Goal: Task Accomplishment & Management: Manage account settings

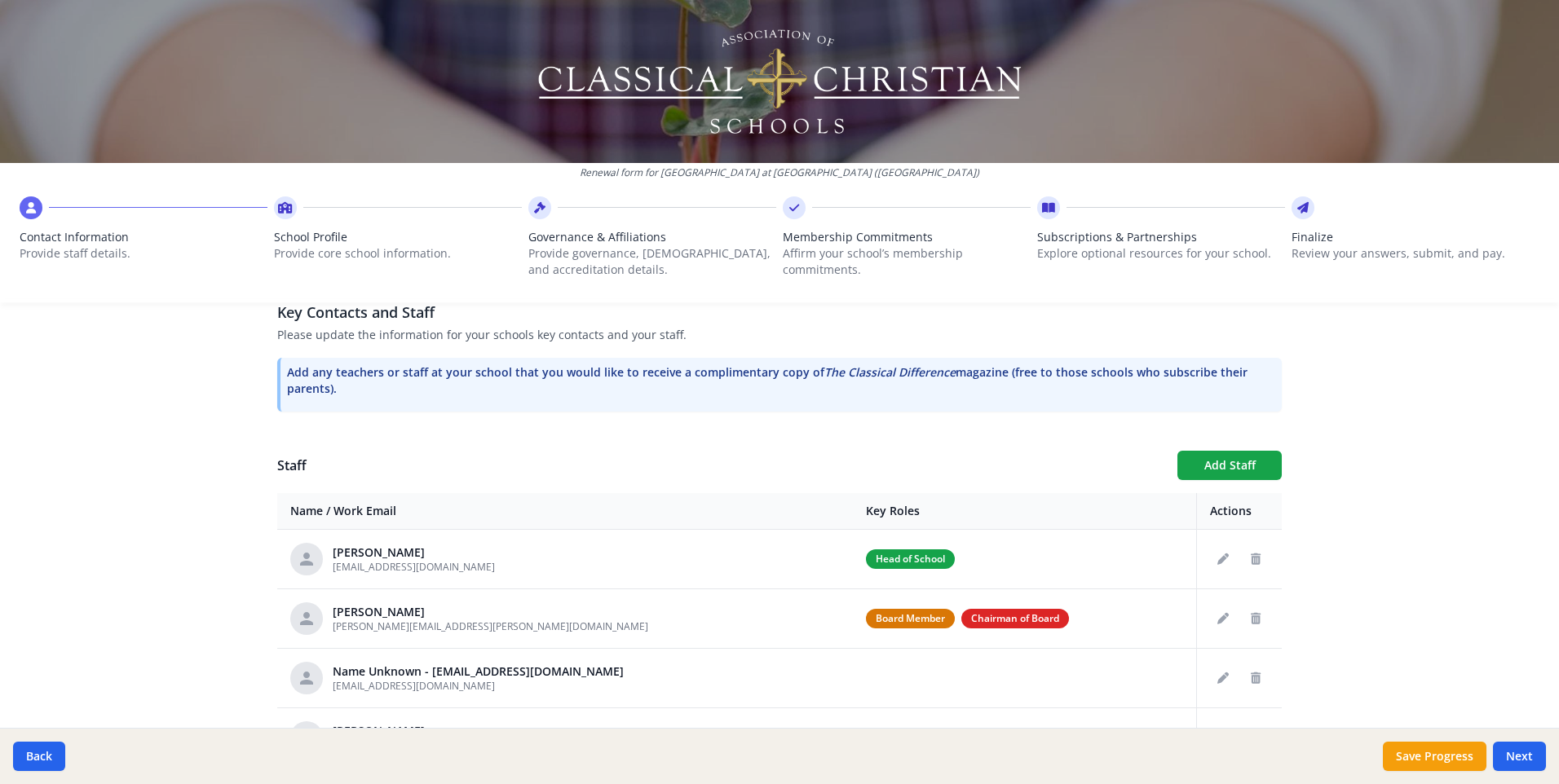
scroll to position [457, 0]
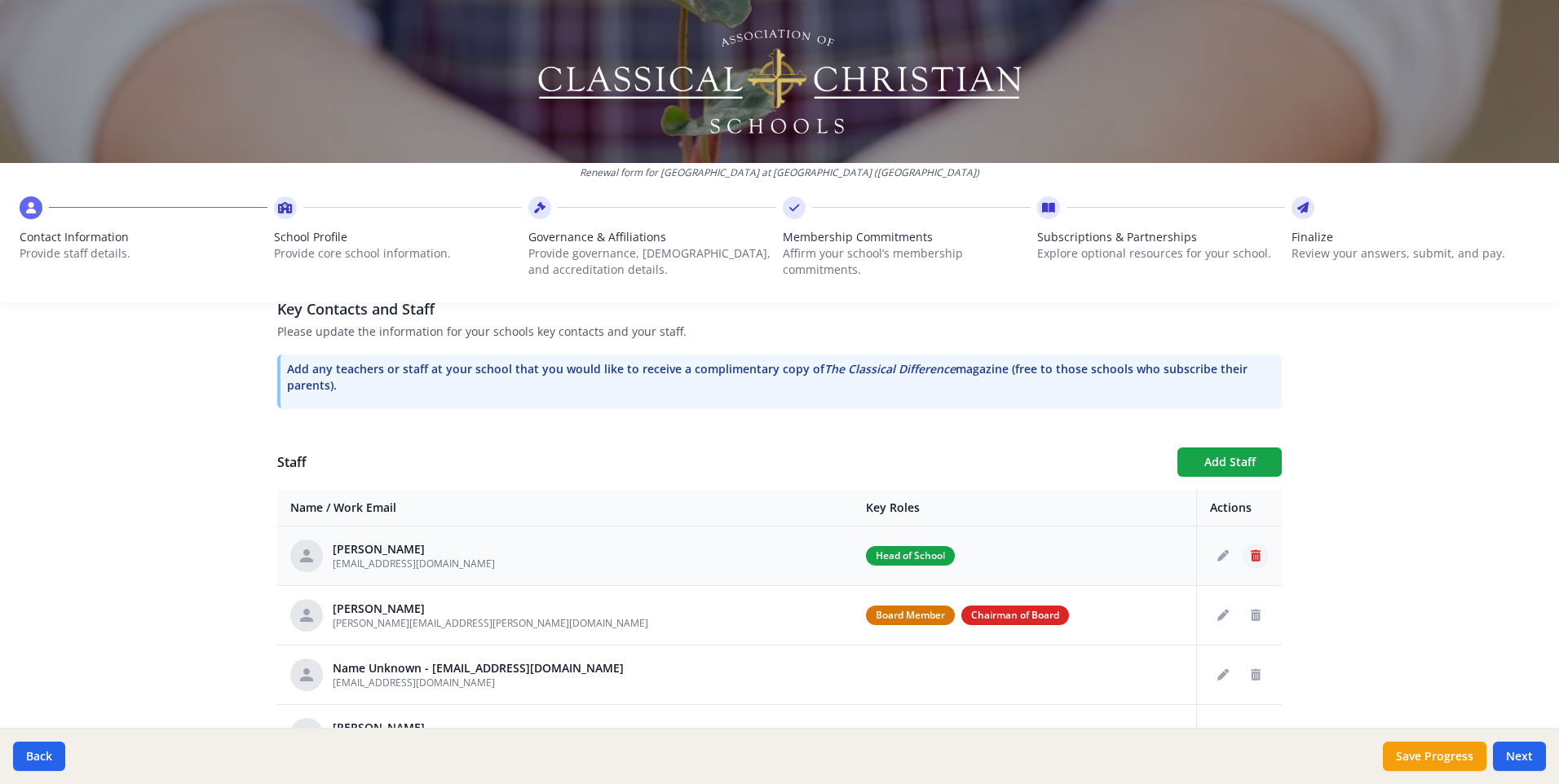
click at [1250, 550] on icon "Delete staff" at bounding box center [1254, 556] width 10 height 12
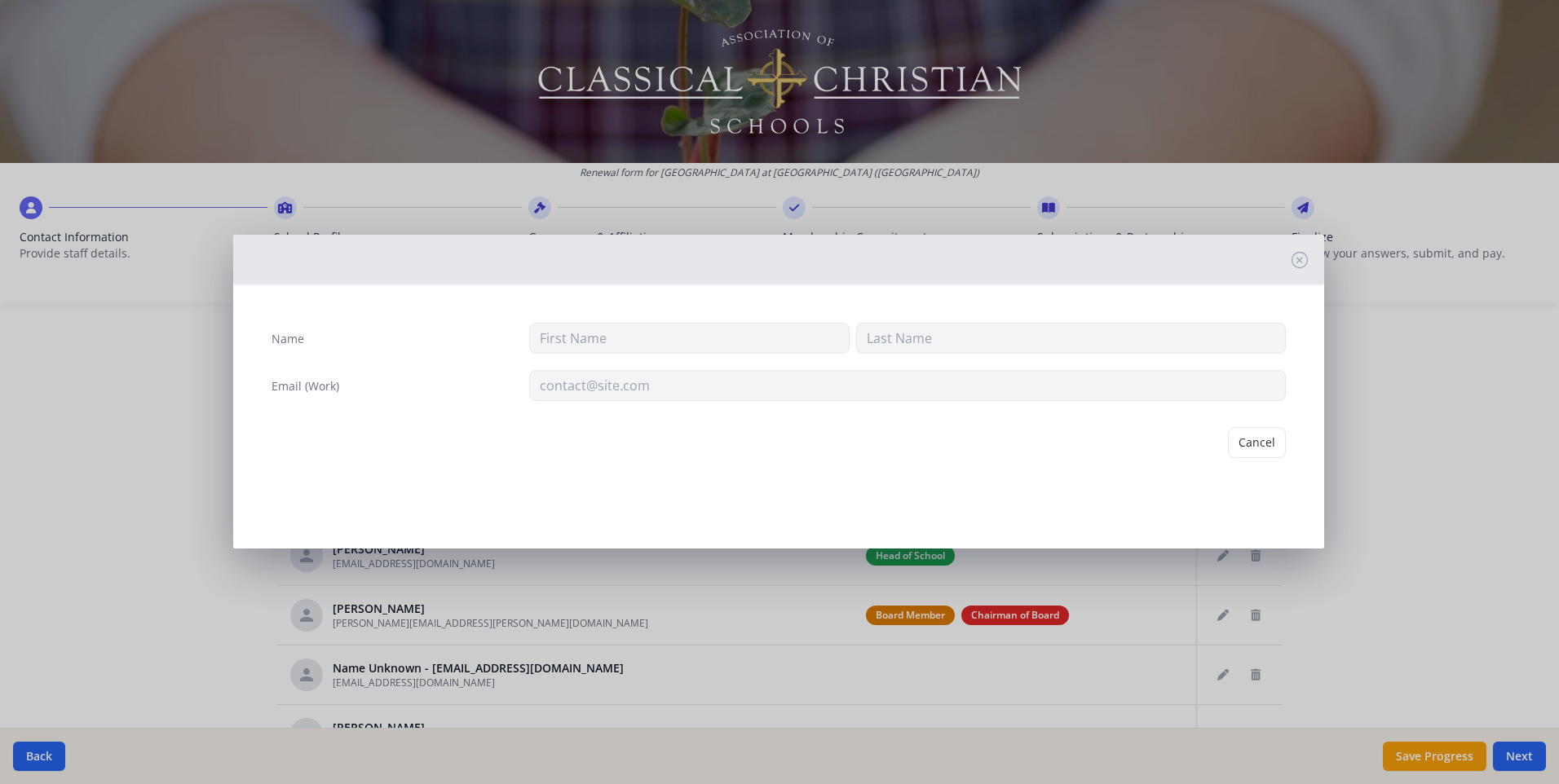
type input "Eric"
type input "DeVries"
type input "edevries@westminsterknights.org"
click at [1261, 442] on button "Delete" at bounding box center [1258, 442] width 57 height 31
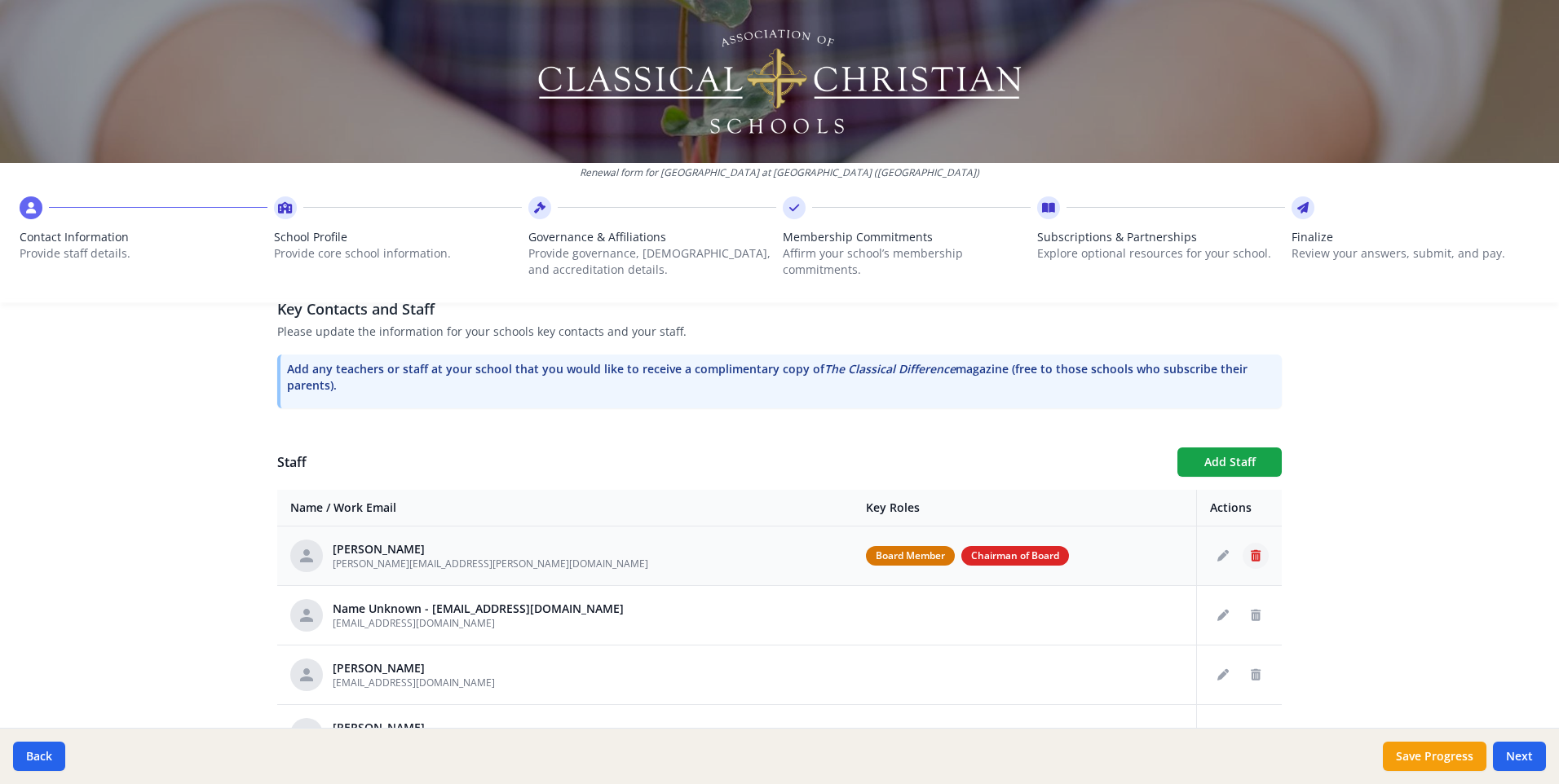
click at [1250, 550] on icon "Delete staff" at bounding box center [1254, 556] width 10 height 12
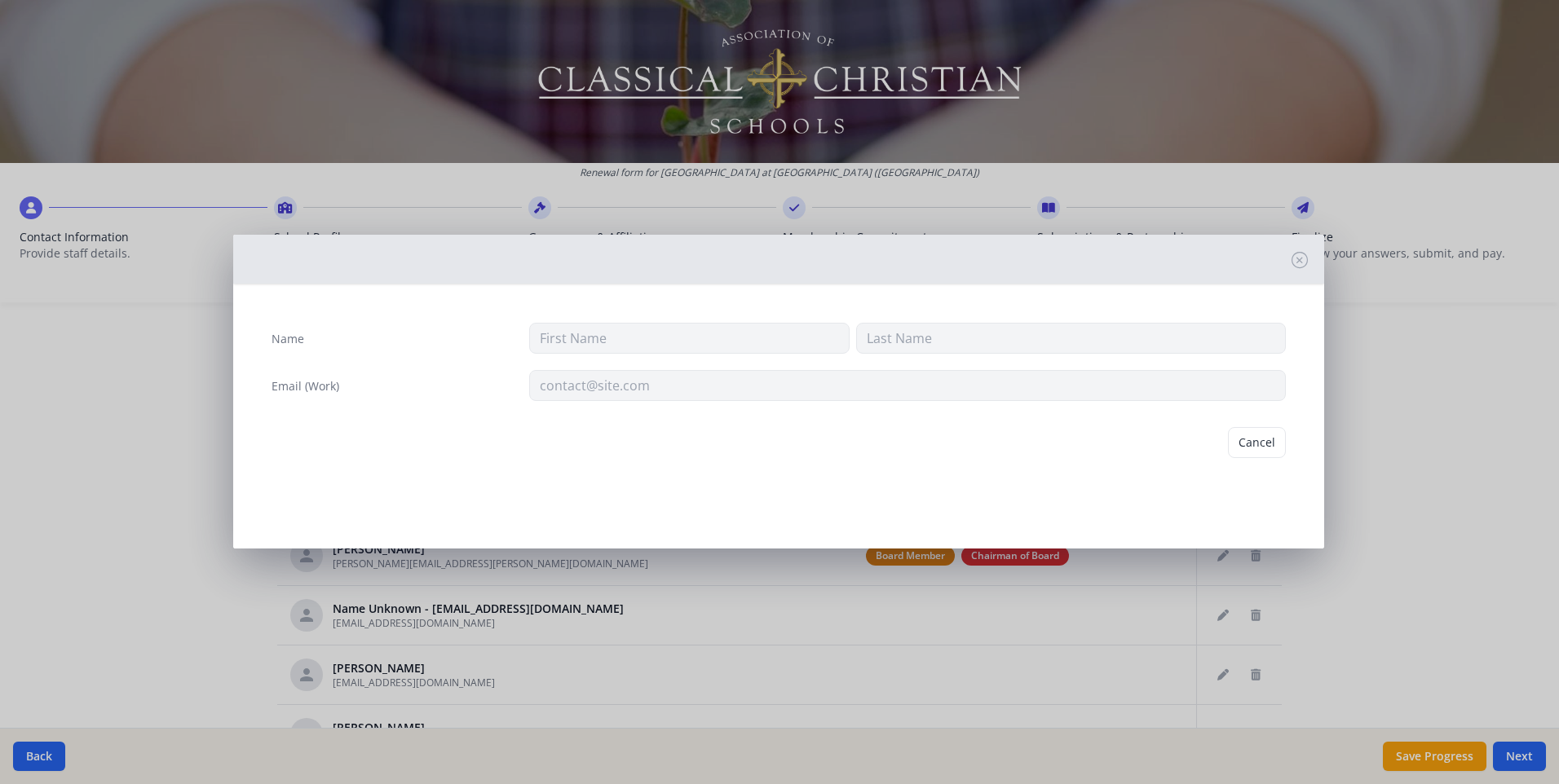
type input "Doug"
type input "Lipperd"
type input "jeff.anderson@regions.com"
click at [1257, 449] on button "Delete" at bounding box center [1258, 442] width 57 height 31
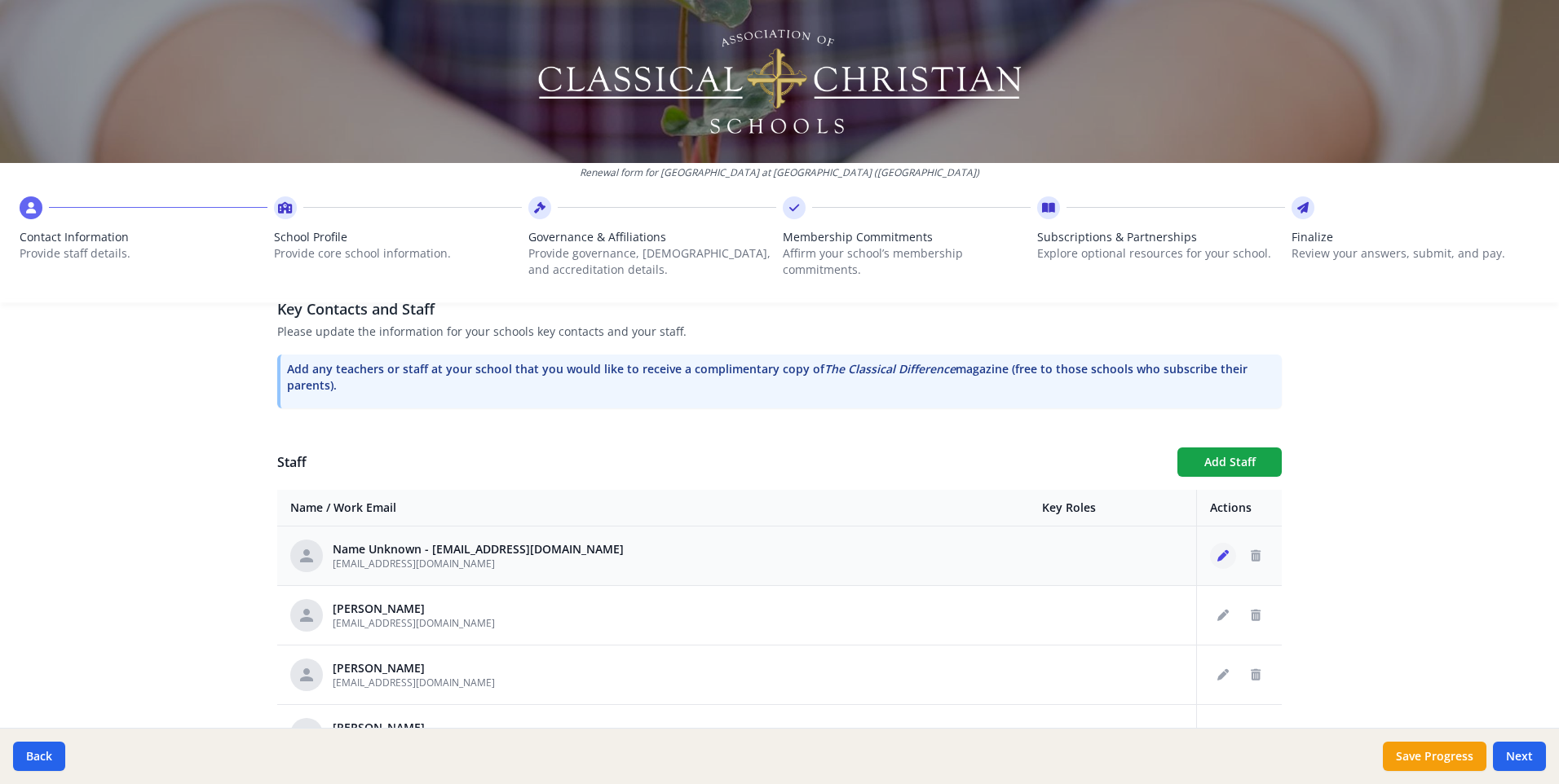
click at [1217, 550] on icon "Edit staff" at bounding box center [1223, 556] width 12 height 12
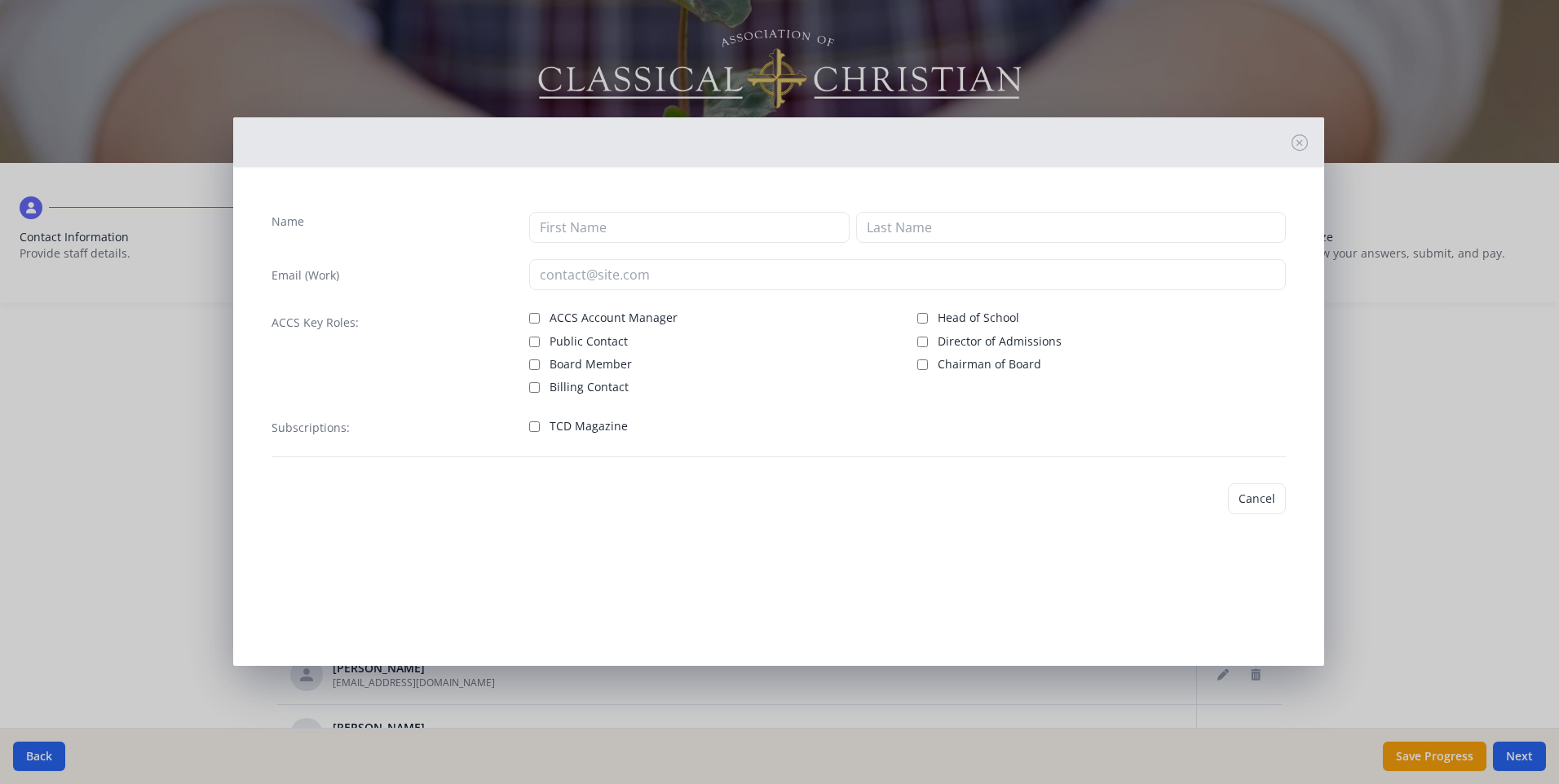
type input "cknowles@westminsterknights.org"
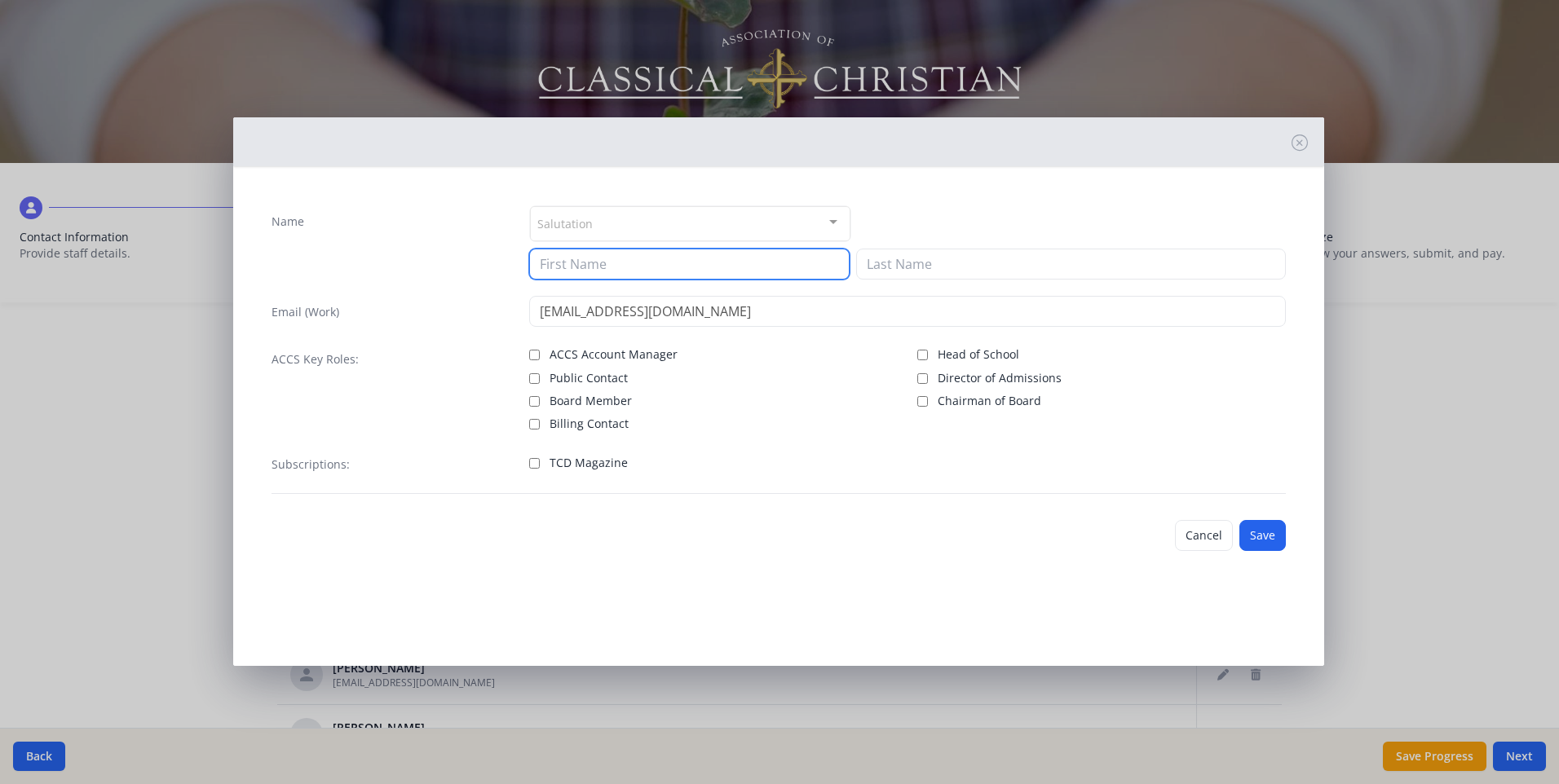
drag, startPoint x: 639, startPoint y: 269, endPoint x: 647, endPoint y: 268, distance: 8.1
click at [641, 269] on input at bounding box center [690, 264] width 320 height 31
type input "Christopher"
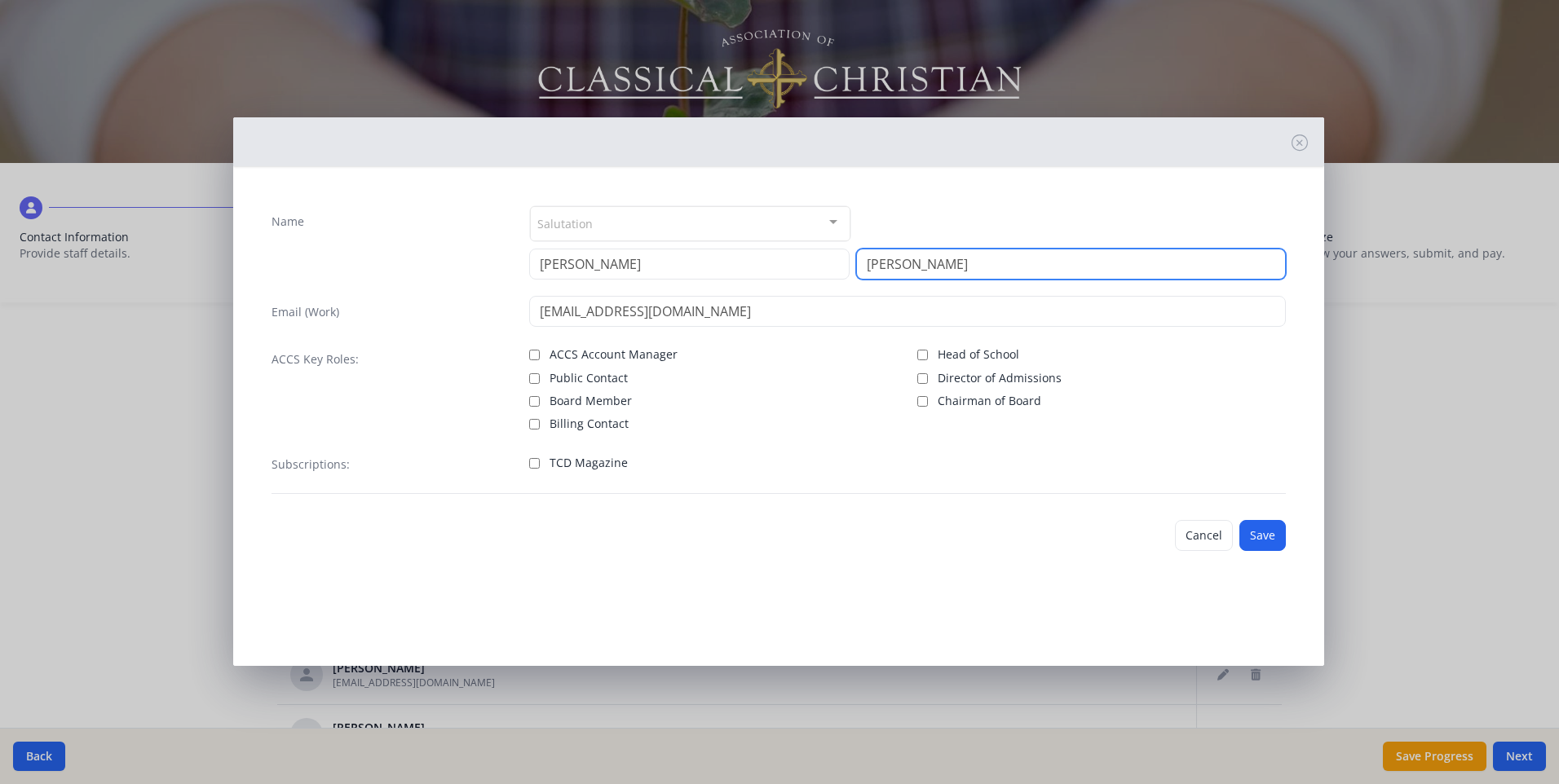
type input "Knowles"
click at [810, 443] on div "Name Salutation Mr. Mrs. Ms. Dr. Rev. Fr. Esq. No elements found. Consider chan…" at bounding box center [778, 349] width 1040 height 314
click at [533, 461] on input "TCD Magazine" at bounding box center [535, 463] width 11 height 11
checkbox input "true"
click at [1256, 544] on button "Save" at bounding box center [1262, 534] width 46 height 31
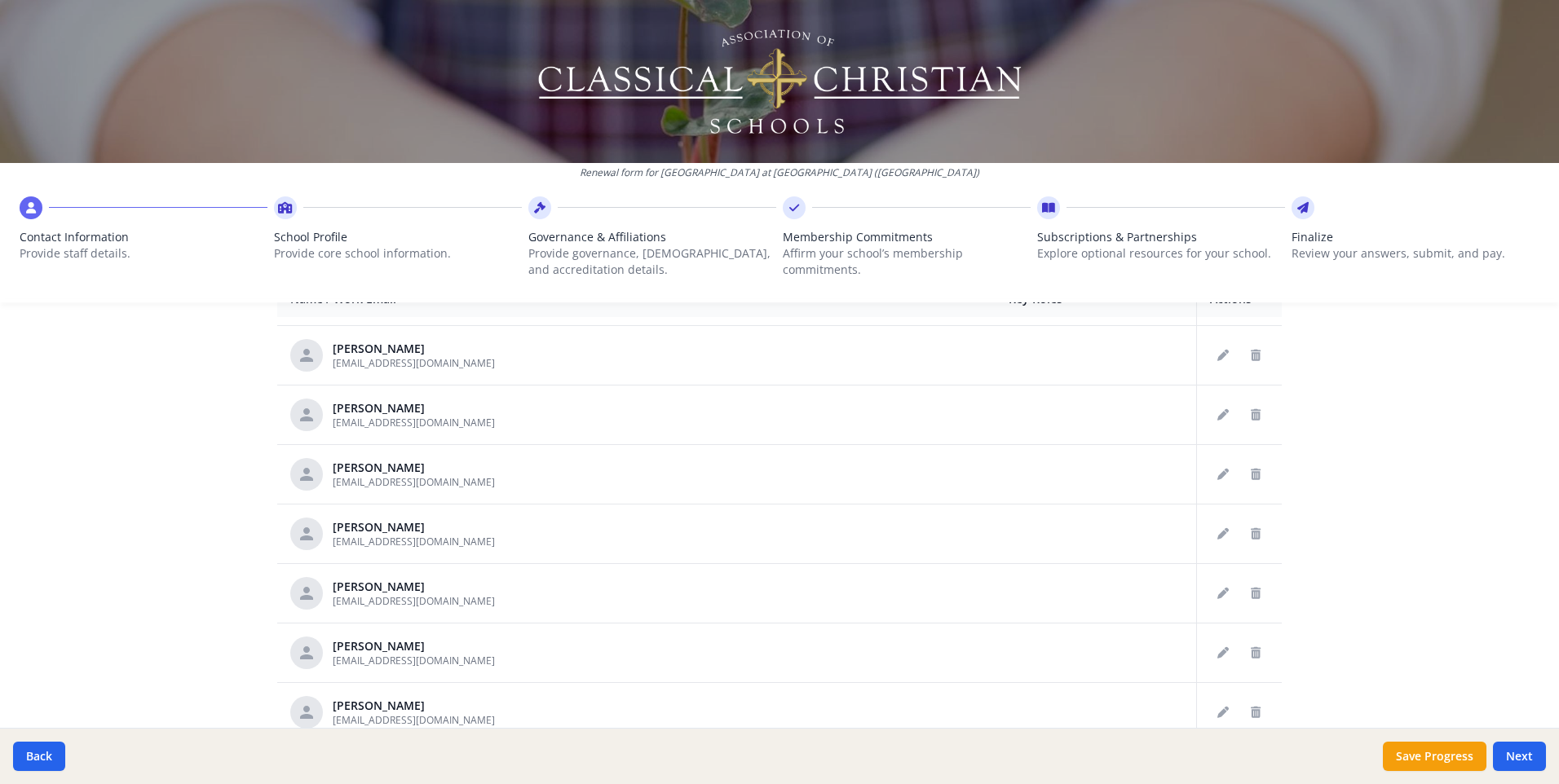
scroll to position [488, 0]
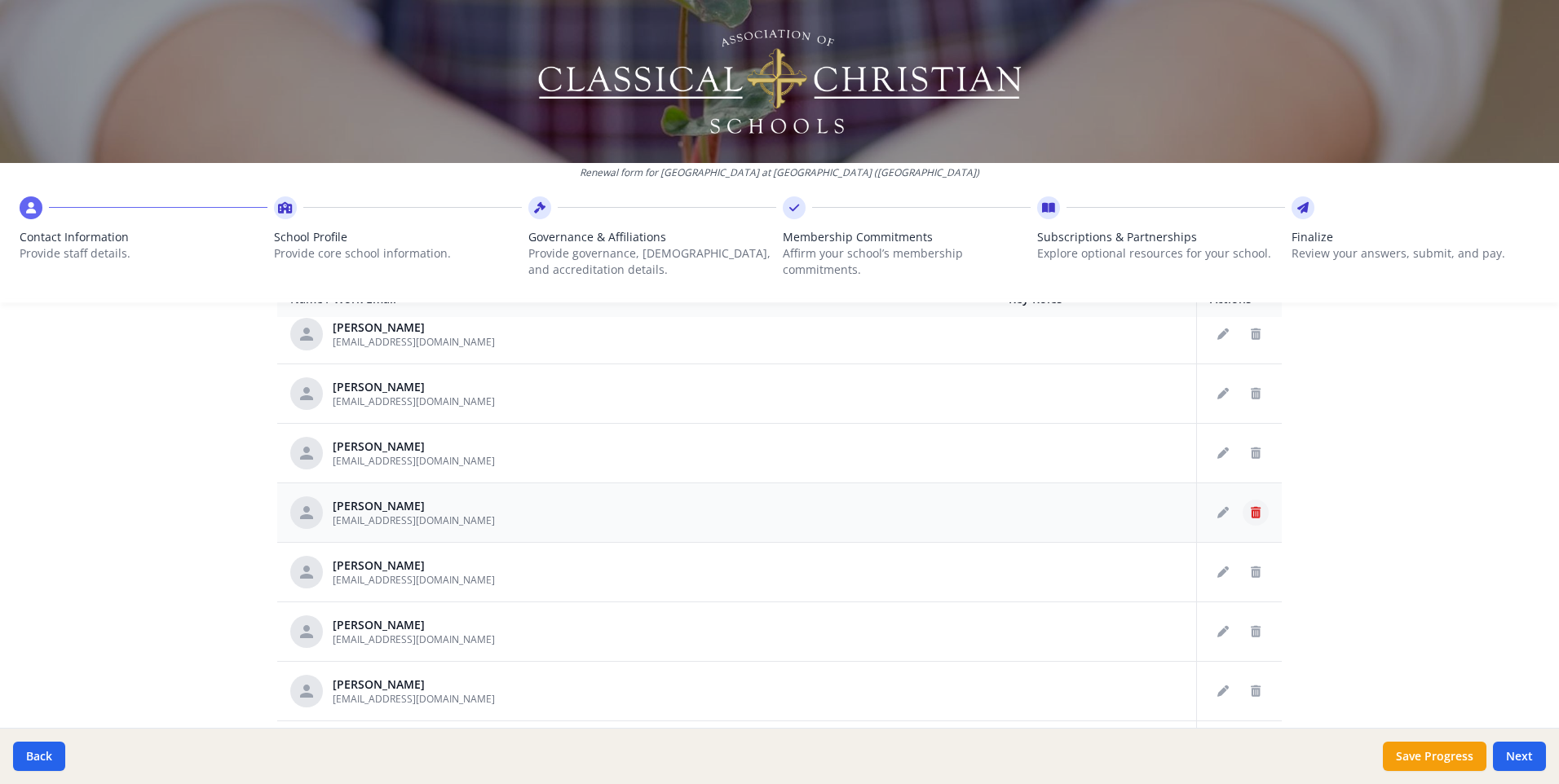
click at [1242, 499] on button "Delete staff" at bounding box center [1254, 511] width 26 height 26
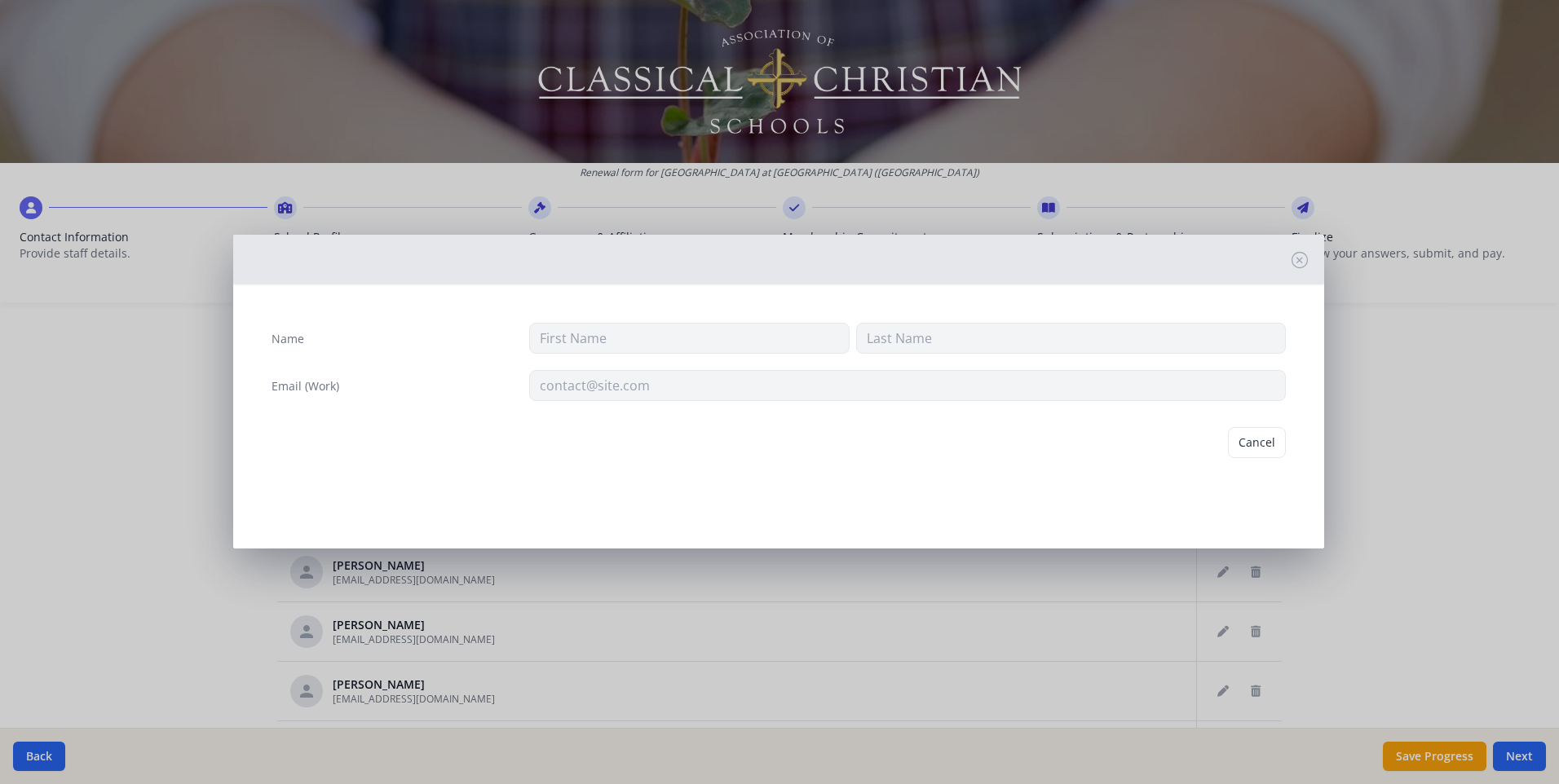
type input "Gordon"
type input "Craig"
type input "gcraig@westminsterknights.org"
click at [1256, 444] on button "Delete" at bounding box center [1258, 442] width 57 height 31
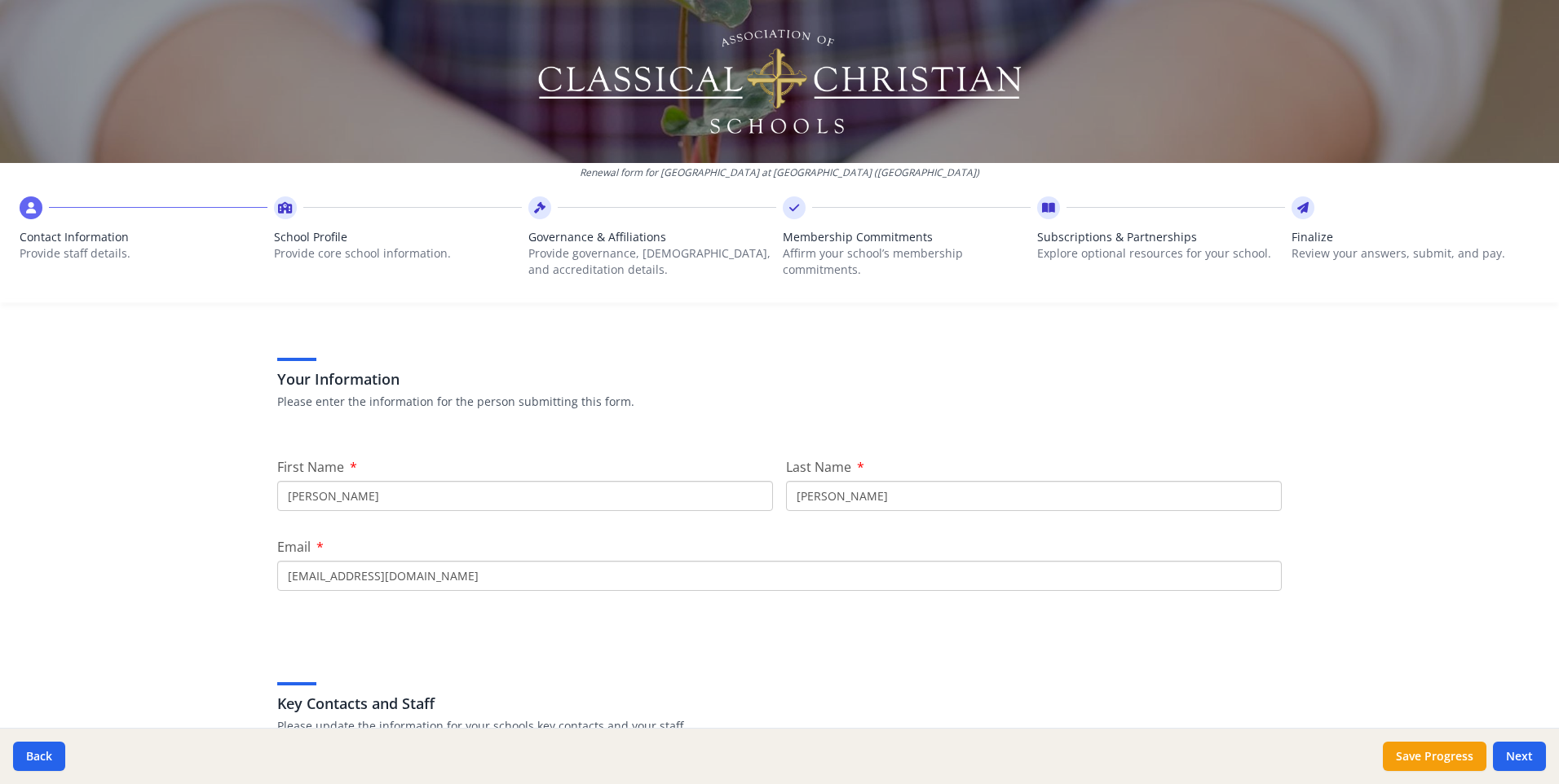
scroll to position [0, 0]
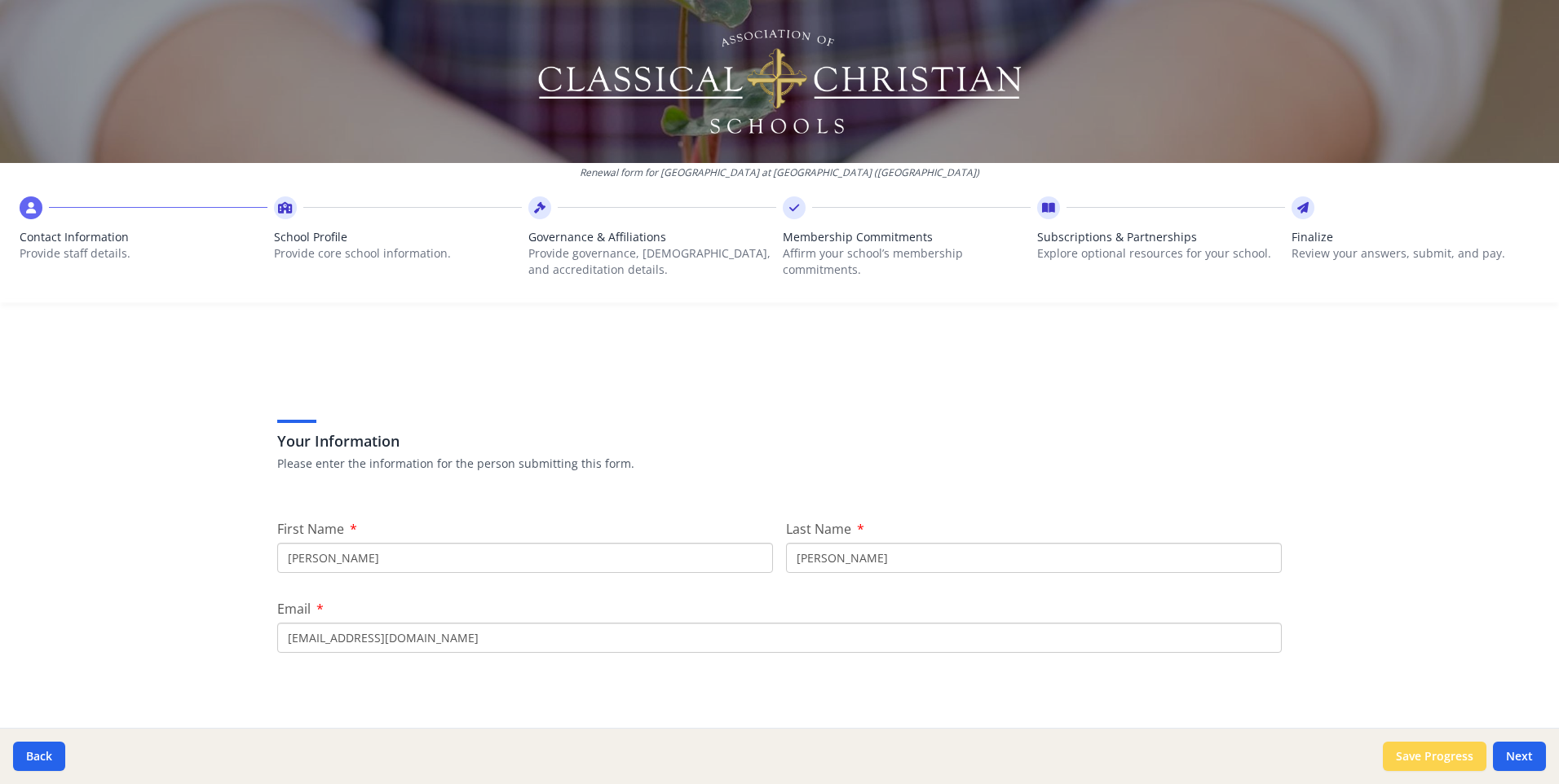
click at [1419, 757] on button "Save Progress" at bounding box center [1434, 756] width 104 height 29
